Goal: Task Accomplishment & Management: Manage account settings

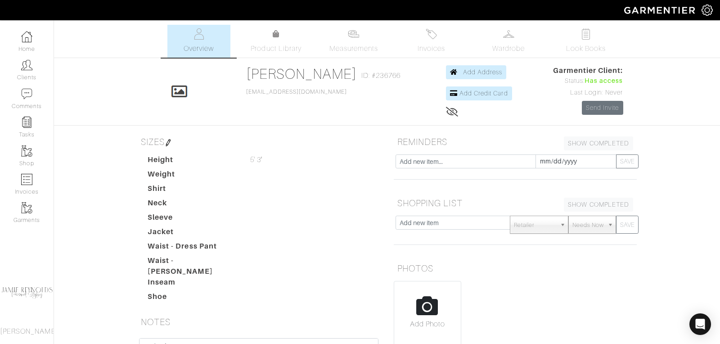
scroll to position [86, 0]
click at [32, 80] on link "Clients" at bounding box center [27, 70] width 54 height 28
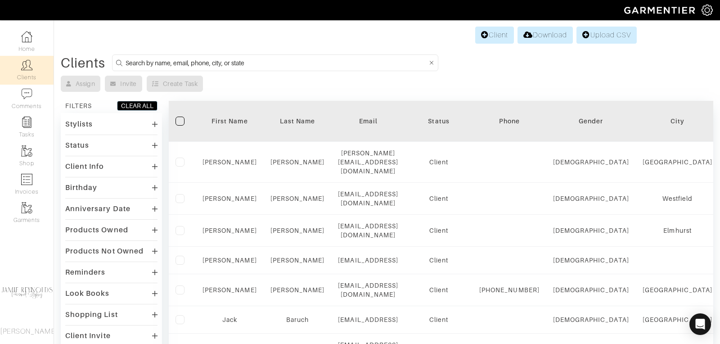
click at [173, 60] on input at bounding box center [277, 62] width 302 height 11
type input "andrew hendrie"
click at [178, 61] on input "andrew hendrie" at bounding box center [277, 62] width 302 height 11
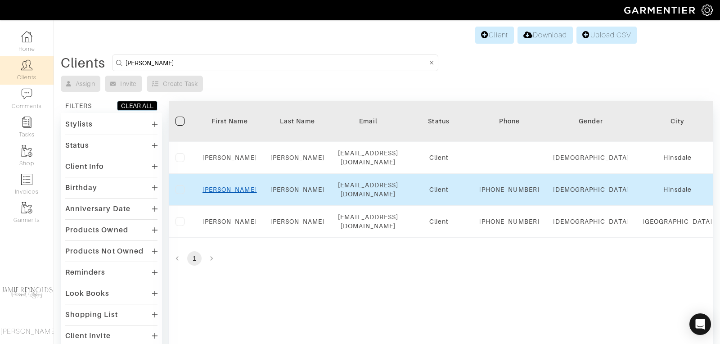
click at [232, 188] on link "Andrew" at bounding box center [230, 189] width 54 height 7
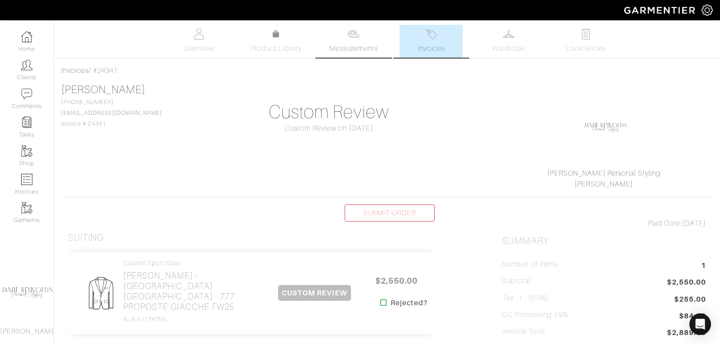
click at [349, 48] on span "Measurements" at bounding box center [353, 48] width 49 height 11
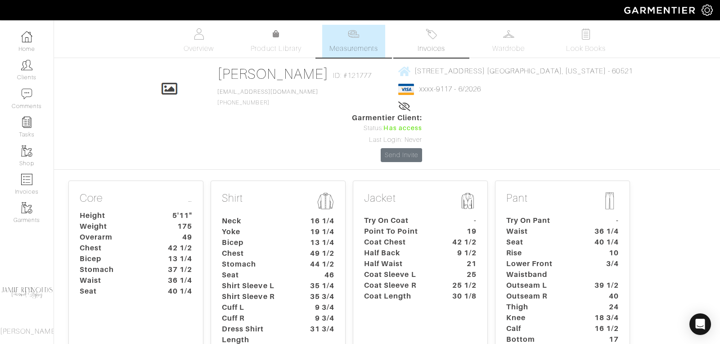
click at [435, 40] on link "Invoices" at bounding box center [431, 41] width 63 height 33
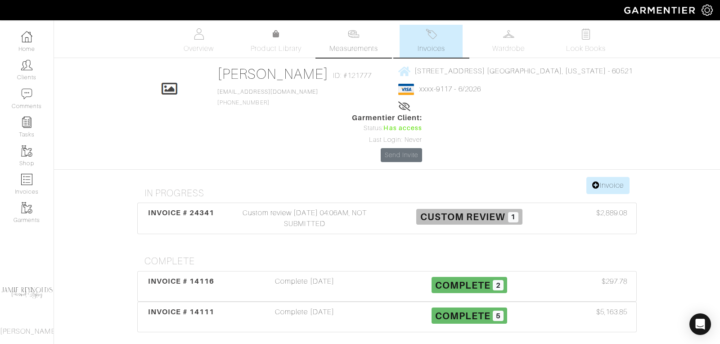
click at [351, 45] on span "Measurements" at bounding box center [353, 48] width 49 height 11
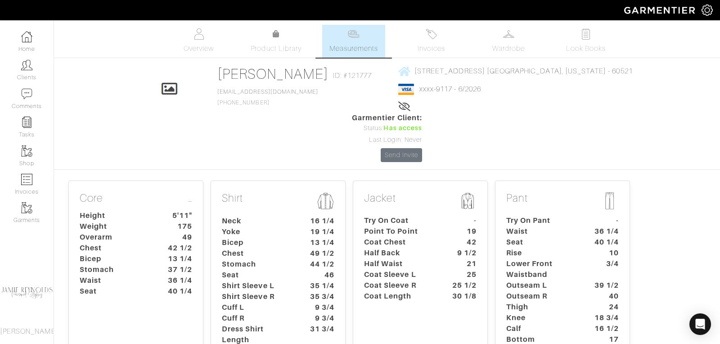
click at [415, 226] on dt "Point To Point" at bounding box center [399, 231] width 84 height 11
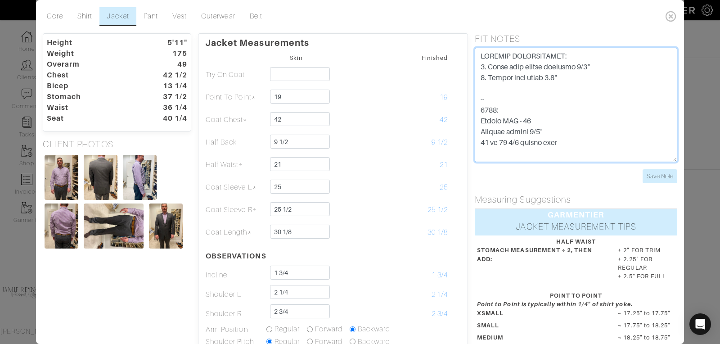
drag, startPoint x: 562, startPoint y: 80, endPoint x: 479, endPoint y: 68, distance: 83.6
click at [479, 68] on textarea at bounding box center [576, 105] width 203 height 114
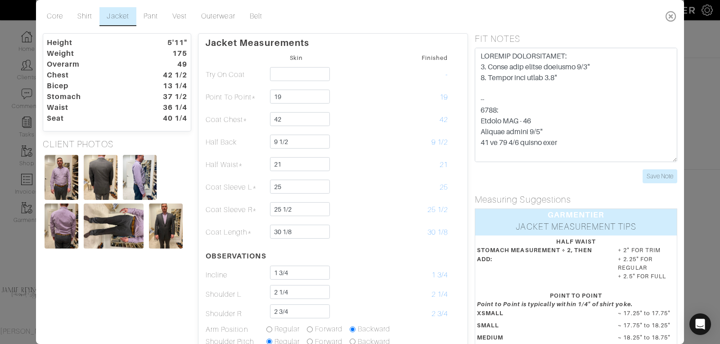
click at [672, 15] on icon at bounding box center [671, 16] width 18 height 18
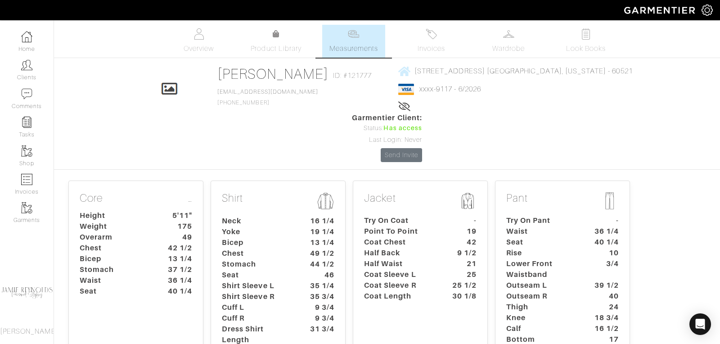
click at [428, 192] on p "Jacket" at bounding box center [420, 202] width 113 height 20
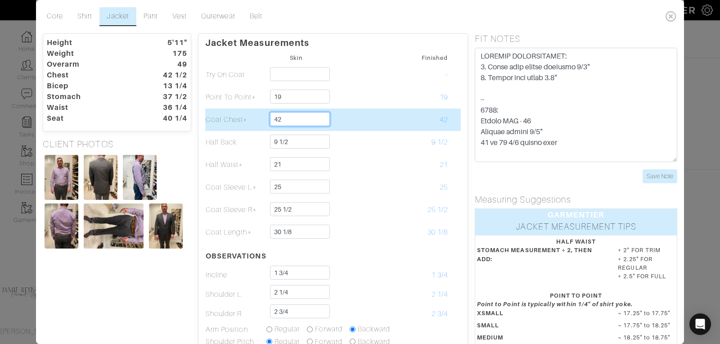
click at [284, 125] on input "42" at bounding box center [300, 119] width 60 height 14
type input "42 1/2"
click at [382, 124] on td at bounding box center [357, 119] width 61 height 23
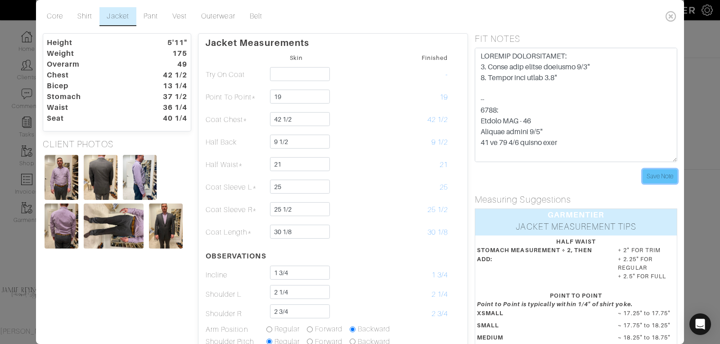
click at [657, 173] on input "Save Note" at bounding box center [660, 176] width 35 height 14
click at [669, 15] on icon at bounding box center [671, 16] width 18 height 18
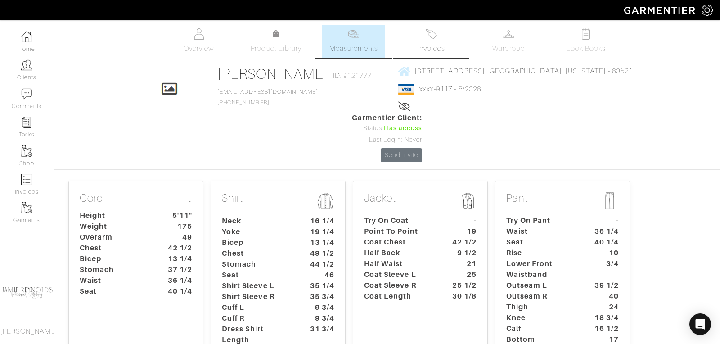
click at [446, 34] on link "Invoices" at bounding box center [431, 41] width 63 height 33
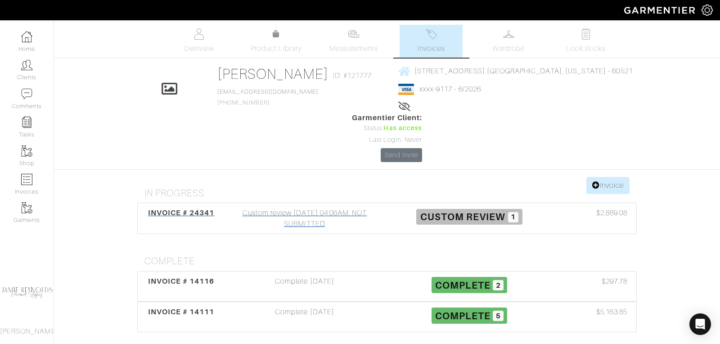
click at [196, 208] on span "INVOICE # 24341" at bounding box center [181, 212] width 67 height 9
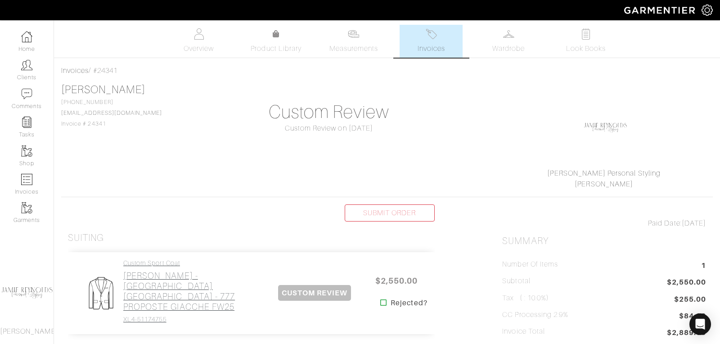
click at [176, 280] on h2 "[PERSON_NAME] - [GEOGRAPHIC_DATA] [GEOGRAPHIC_DATA] - 777 PROPOSTE GIACCHE FW25" at bounding box center [193, 291] width 140 height 41
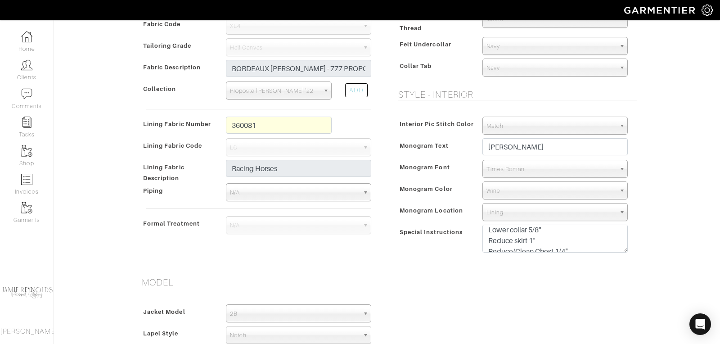
scroll to position [26, 0]
click at [533, 227] on textarea "AMH monogram undercollar in wine 1/4 lined Lower collar 5/8" Reduce skirt 1" Re…" at bounding box center [555, 239] width 145 height 28
click at [534, 238] on textarea "AMH monogram undercollar in wine 1/4 lined Lower collar 5/8" Reduce skirt 1" Re…" at bounding box center [555, 239] width 145 height 28
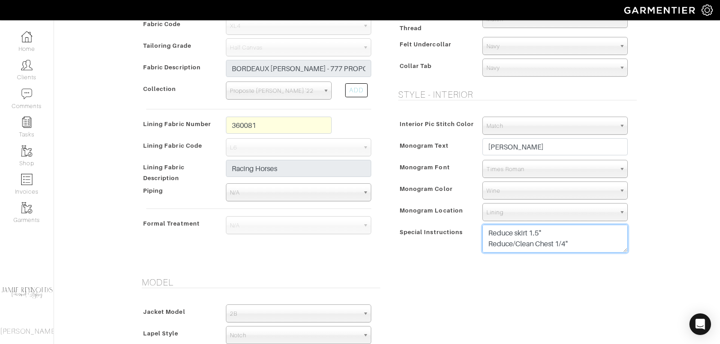
click at [578, 243] on textarea "AMH monogram undercollar in wine 1/4 lined Lower collar 5/8" Reduce skirt 1" Re…" at bounding box center [555, 239] width 145 height 28
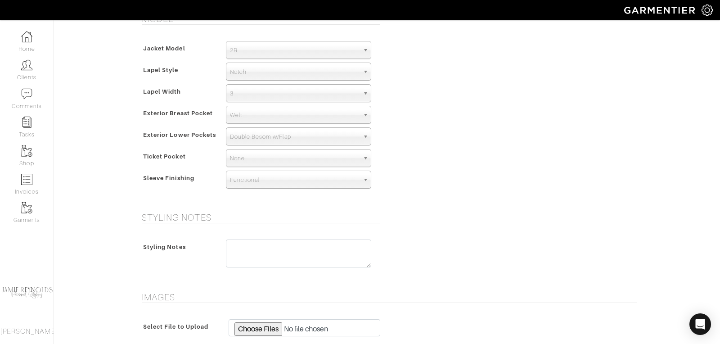
scroll to position [644, 0]
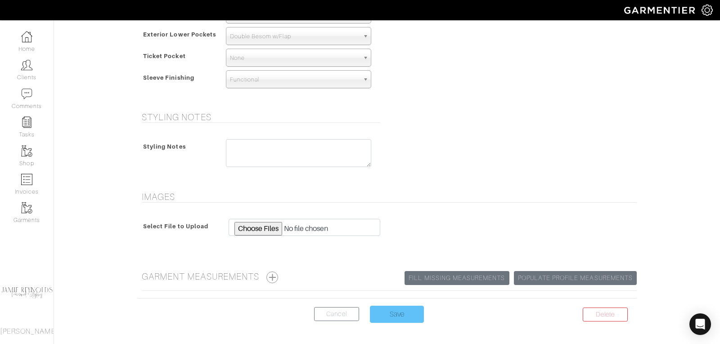
type textarea "AMH monogram undercollar in wine 1/4 lined Lower collar 3/8" Reduce skirt 1.5" …"
click at [408, 309] on input "Save" at bounding box center [397, 314] width 54 height 17
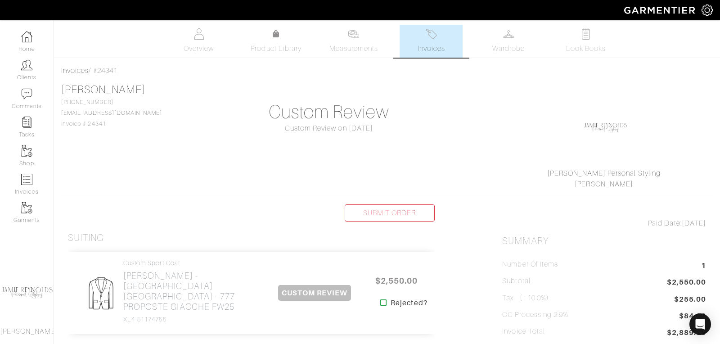
scroll to position [3, 0]
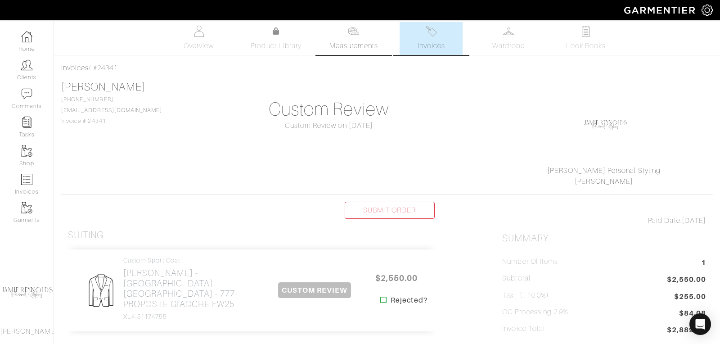
click at [352, 45] on span "Measurements" at bounding box center [353, 46] width 49 height 11
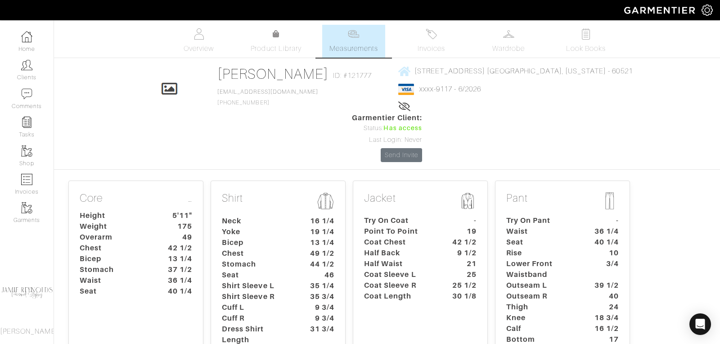
click at [412, 237] on dt "Coat Chest" at bounding box center [399, 242] width 84 height 11
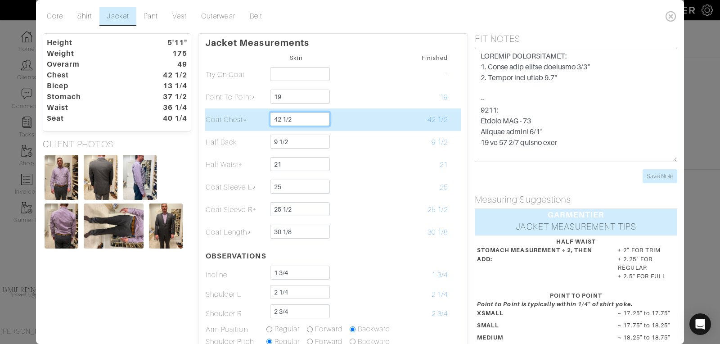
click at [293, 120] on input "42 1/2" at bounding box center [300, 119] width 60 height 14
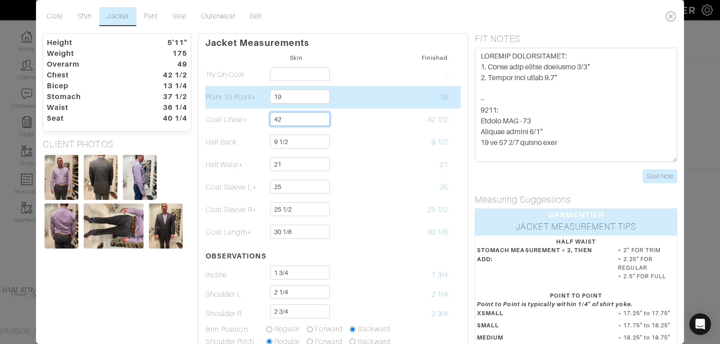
type input "42"
click at [361, 103] on td at bounding box center [357, 97] width 61 height 23
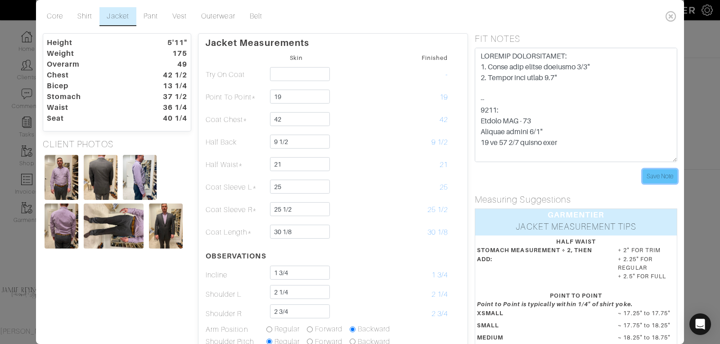
click at [660, 175] on input "Save Note" at bounding box center [660, 176] width 35 height 14
click at [676, 17] on icon at bounding box center [671, 16] width 18 height 18
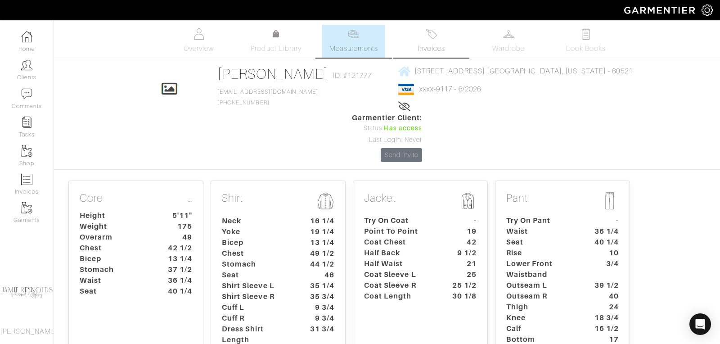
click at [424, 42] on link "Invoices" at bounding box center [431, 41] width 63 height 33
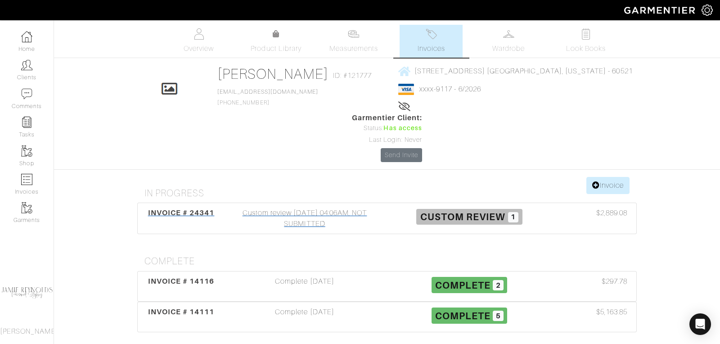
click at [199, 208] on span "INVOICE # 24341" at bounding box center [181, 212] width 67 height 9
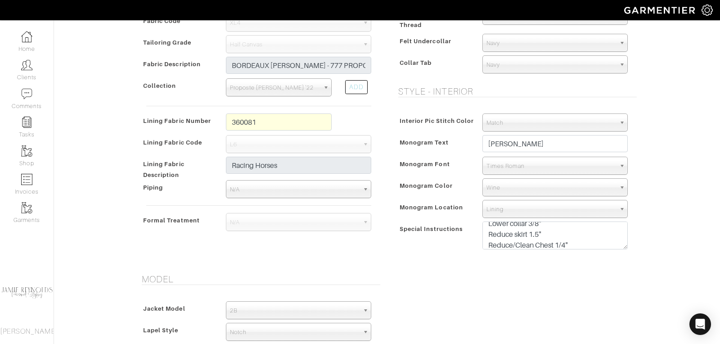
scroll to position [32, 0]
drag, startPoint x: 571, startPoint y: 240, endPoint x: 484, endPoint y: 242, distance: 87.3
click at [484, 242] on textarea "AMH monogram undercollar in wine 1/4 lined Lower collar 3/8" Reduce skirt 1.5" …" at bounding box center [555, 235] width 145 height 28
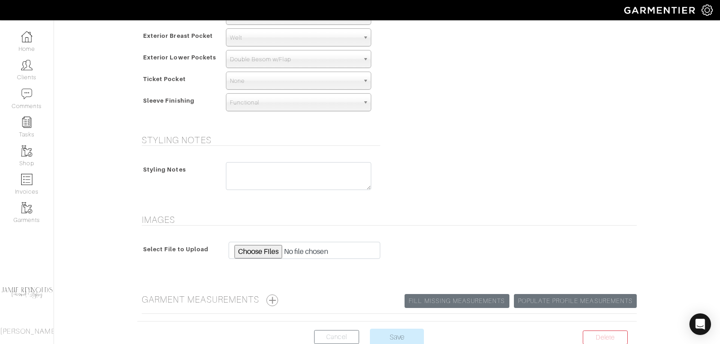
scroll to position [665, 0]
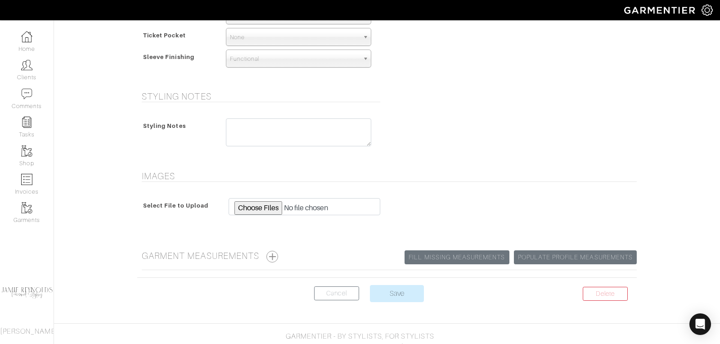
type textarea "AMH monogram undercollar in wine 1/4 lined Lower collar 3/8" Reduce skirt 1.5""
click at [392, 289] on input "Save" at bounding box center [397, 293] width 54 height 17
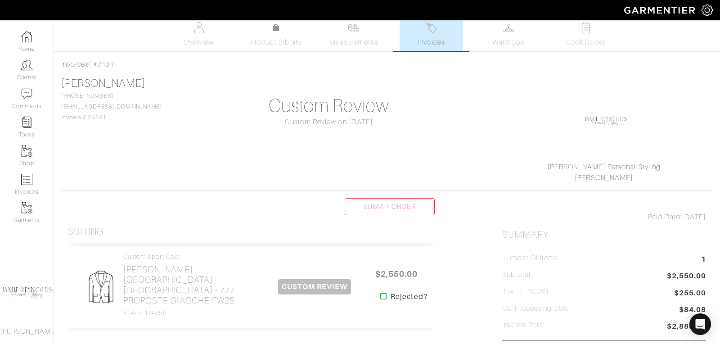
scroll to position [7, 0]
click at [369, 205] on link "SUBMIT ORDER" at bounding box center [390, 206] width 90 height 17
